Goal: Information Seeking & Learning: Learn about a topic

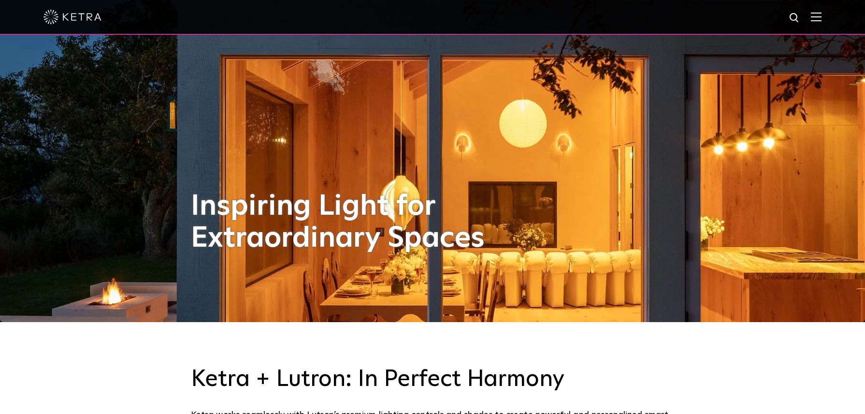
scroll to position [92, 0]
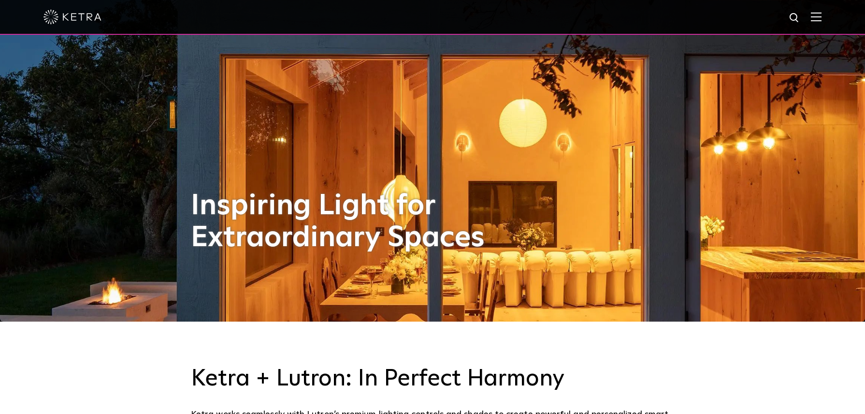
click at [821, 17] on img at bounding box center [816, 16] width 11 height 9
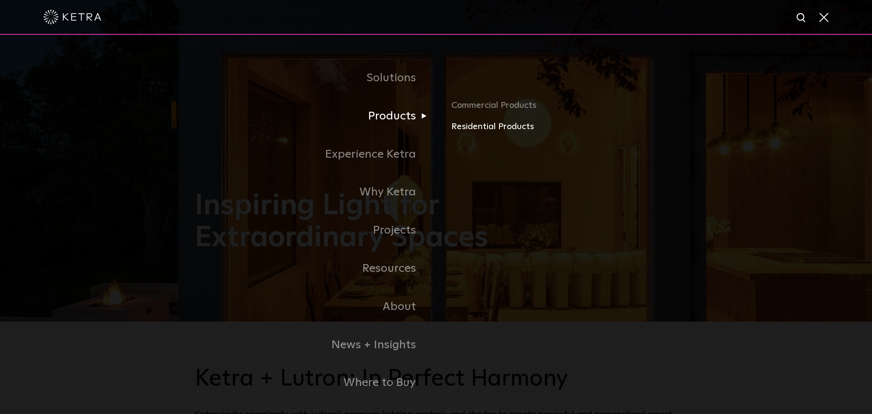
click at [477, 122] on link "Residential Products" at bounding box center [564, 127] width 226 height 14
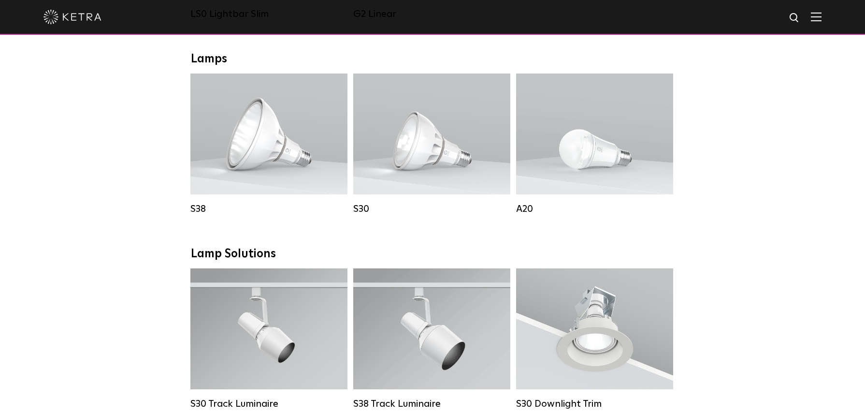
scroll to position [538, 0]
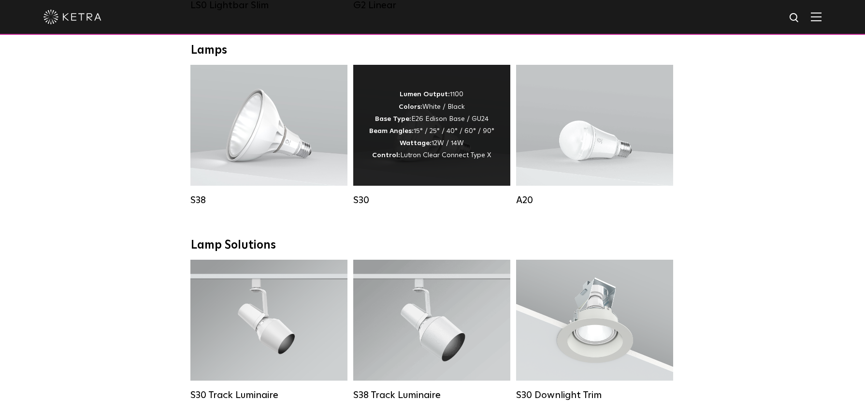
click at [482, 79] on div "Lumen Output: 1100 Colors: White / Black Base Type: E26 Edison Base / GU24 Beam…" at bounding box center [431, 125] width 157 height 121
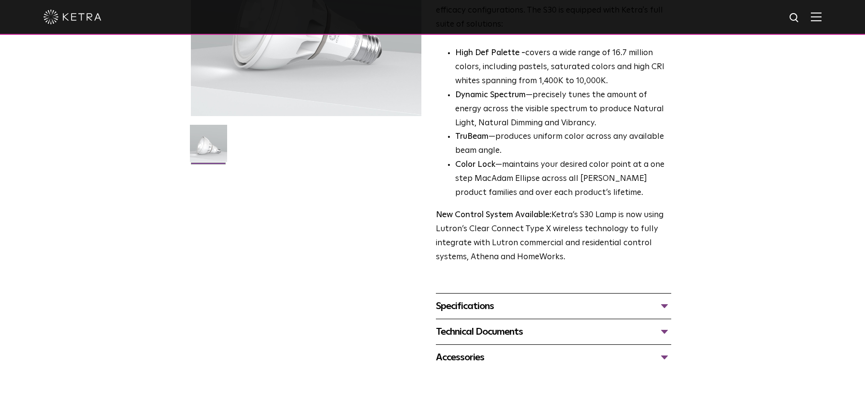
scroll to position [302, 0]
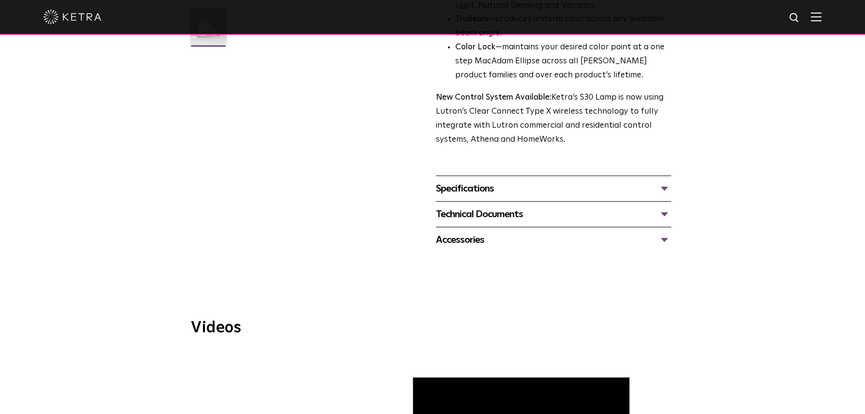
click at [449, 185] on div "Specifications" at bounding box center [553, 188] width 235 height 15
